Goal: Check status: Check status

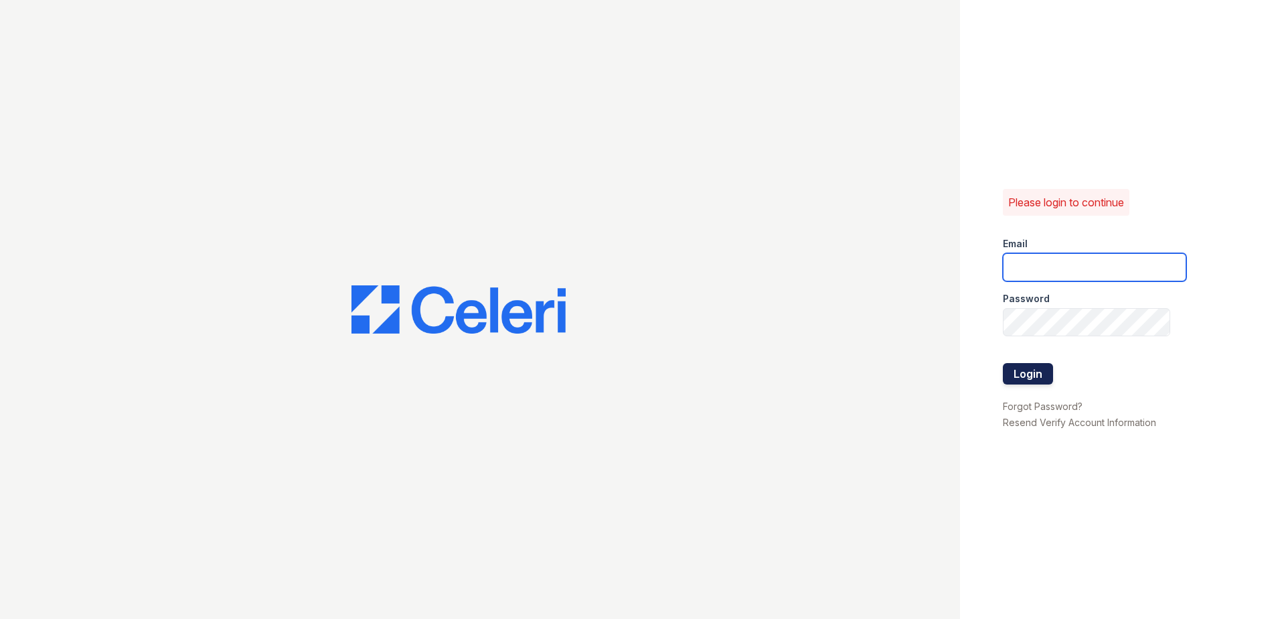
type input "renewnottingham@trinity-pm.com"
click at [1026, 372] on button "Login" at bounding box center [1028, 373] width 50 height 21
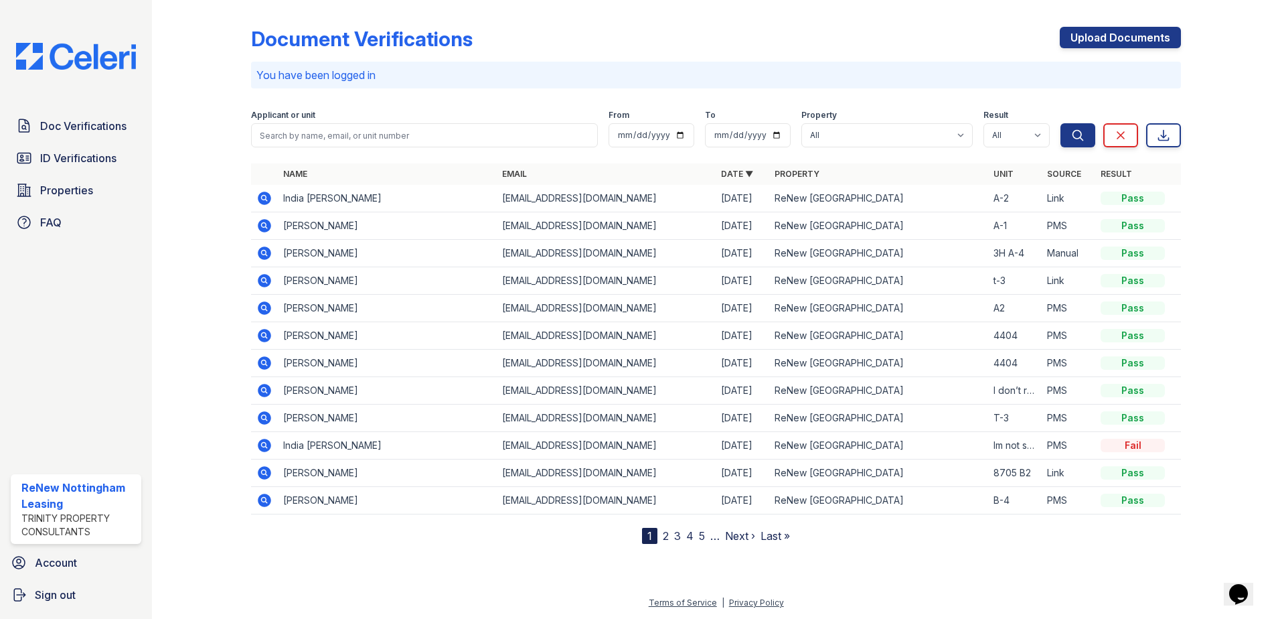
click at [269, 259] on icon at bounding box center [264, 253] width 16 height 16
click at [268, 255] on icon at bounding box center [264, 252] width 13 height 13
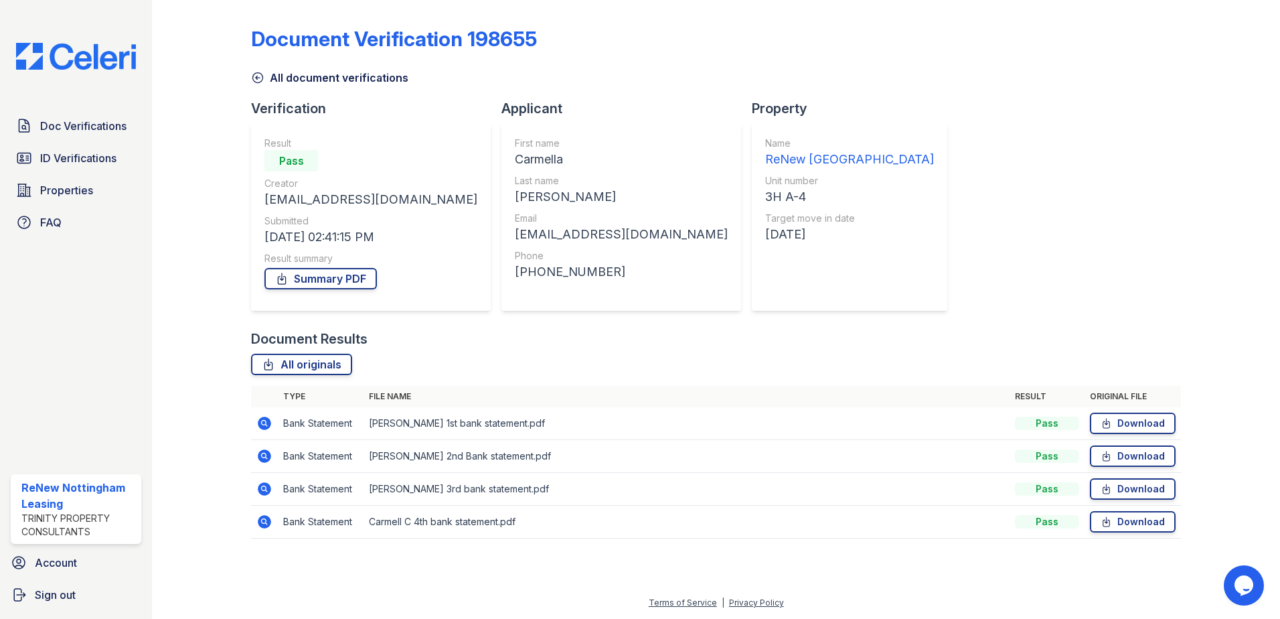
click at [259, 427] on icon at bounding box center [264, 423] width 16 height 16
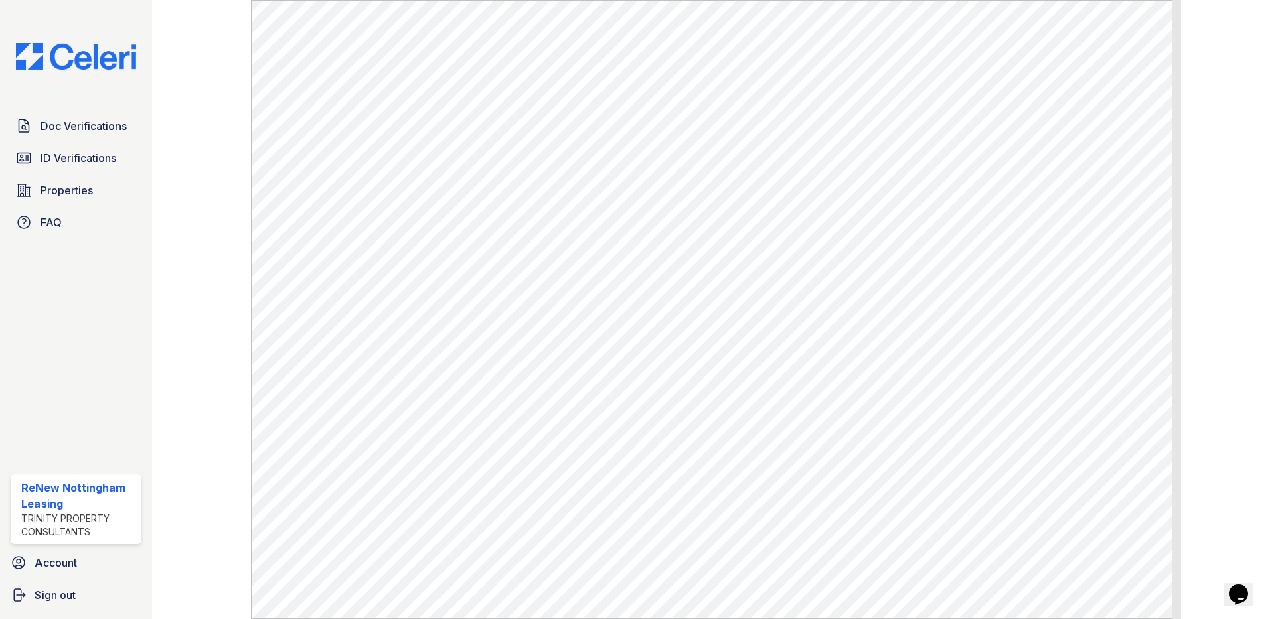
scroll to position [627, 0]
